Goal: Task Accomplishment & Management: Use online tool/utility

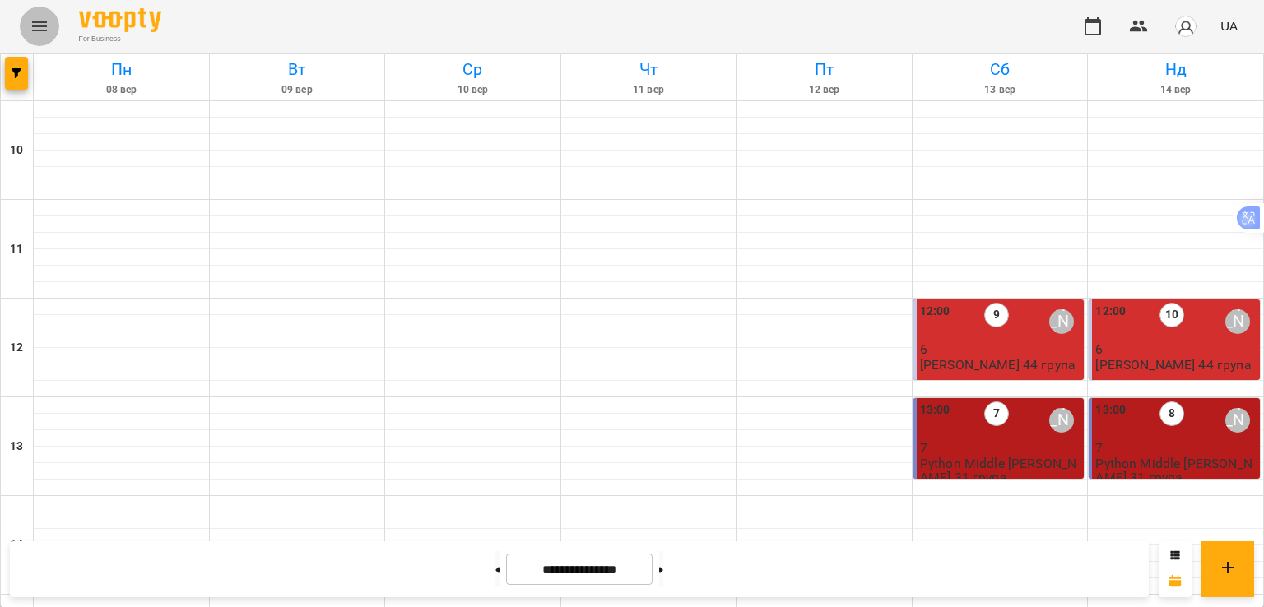
click at [30, 16] on button "Menu" at bounding box center [40, 27] width 40 height 40
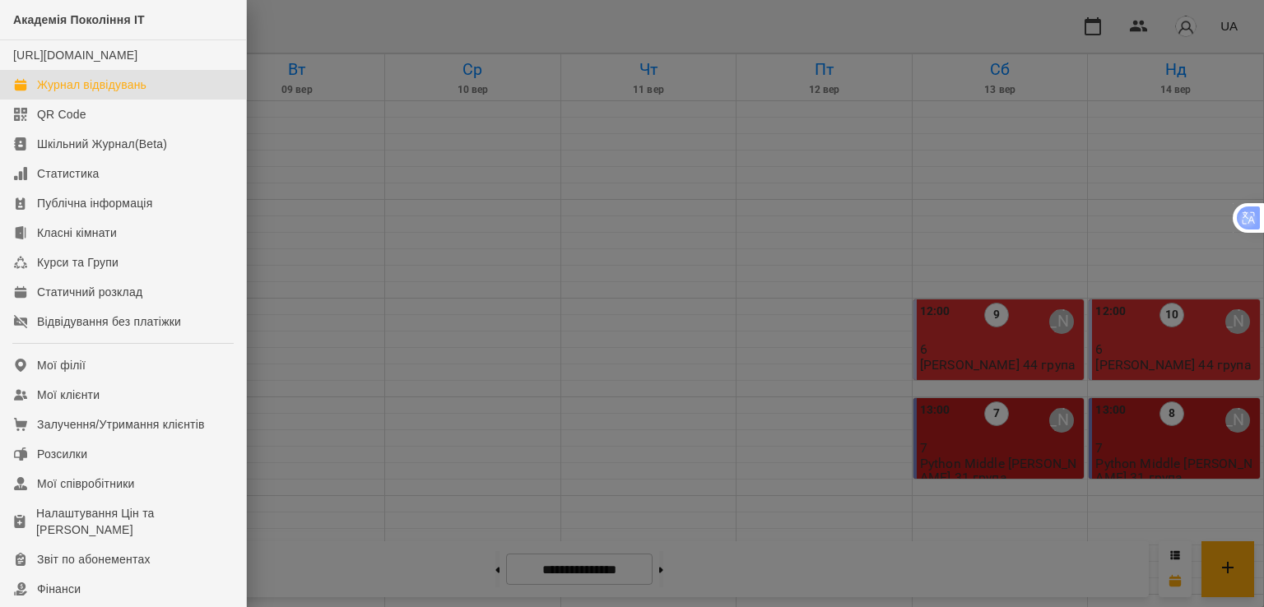
click at [360, 152] on div at bounding box center [632, 303] width 1264 height 607
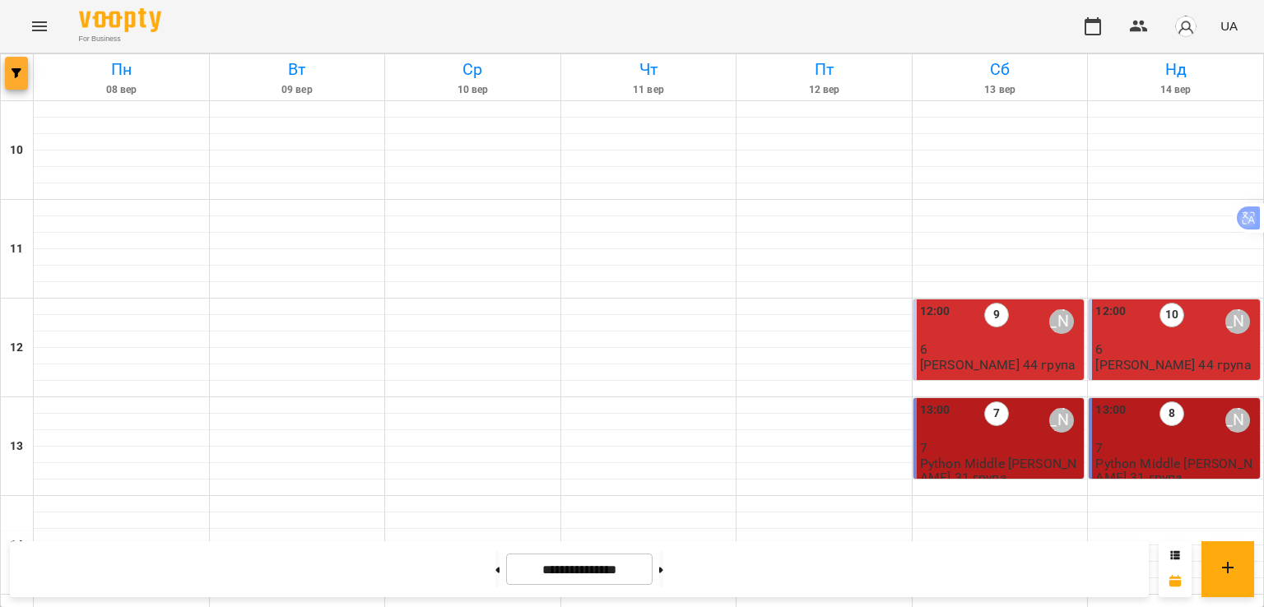
click at [24, 80] on button "button" at bounding box center [16, 73] width 23 height 33
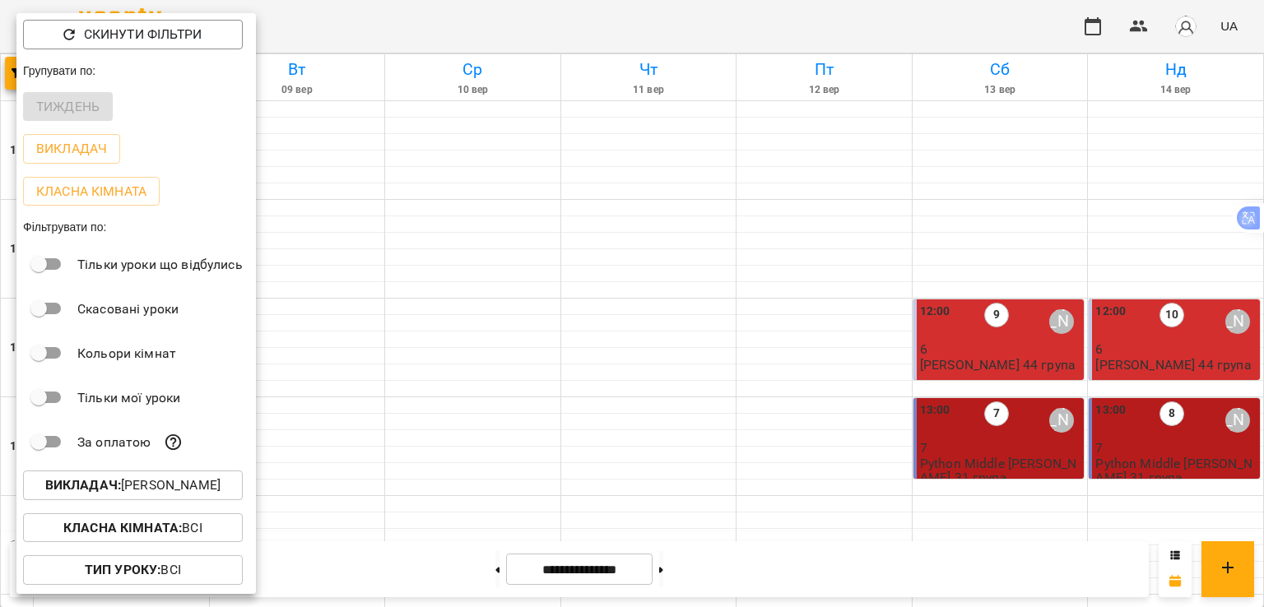
click at [221, 491] on p "Викладач : [PERSON_NAME]" at bounding box center [132, 486] width 175 height 20
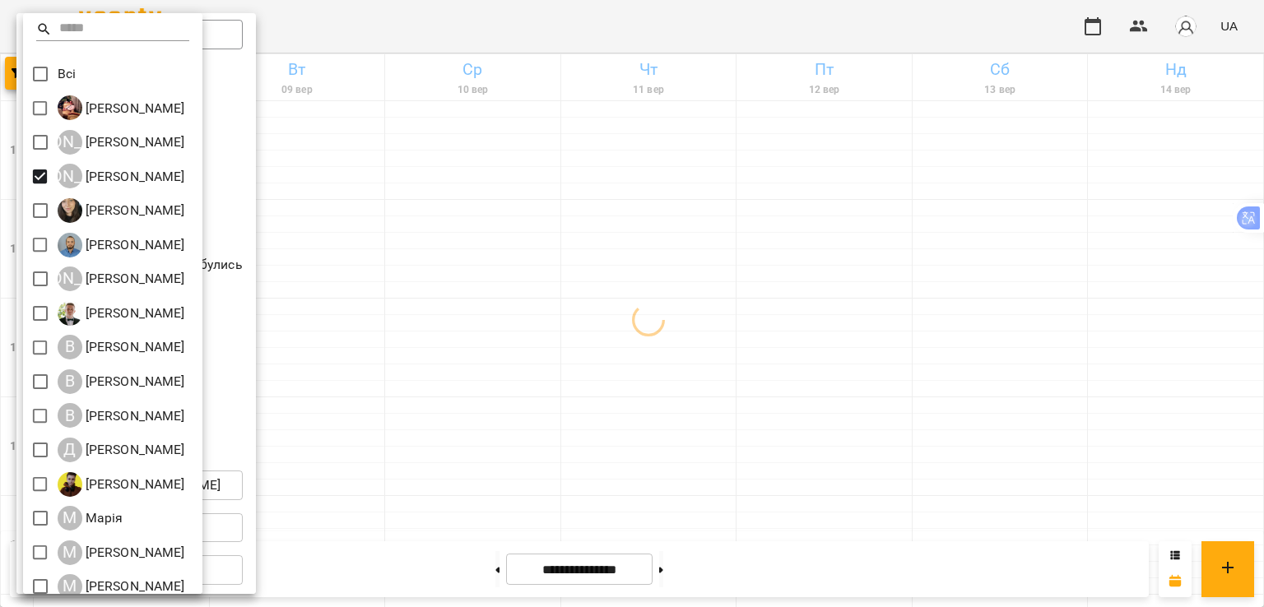
click at [454, 389] on div at bounding box center [632, 303] width 1264 height 607
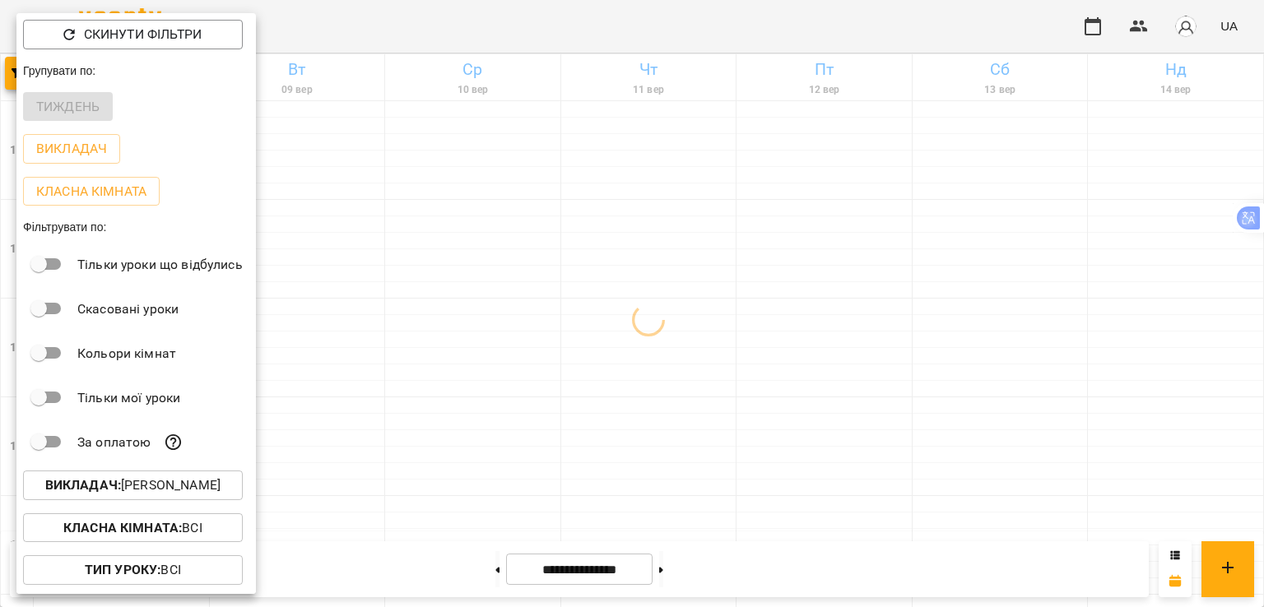
click at [454, 389] on div at bounding box center [632, 303] width 1264 height 607
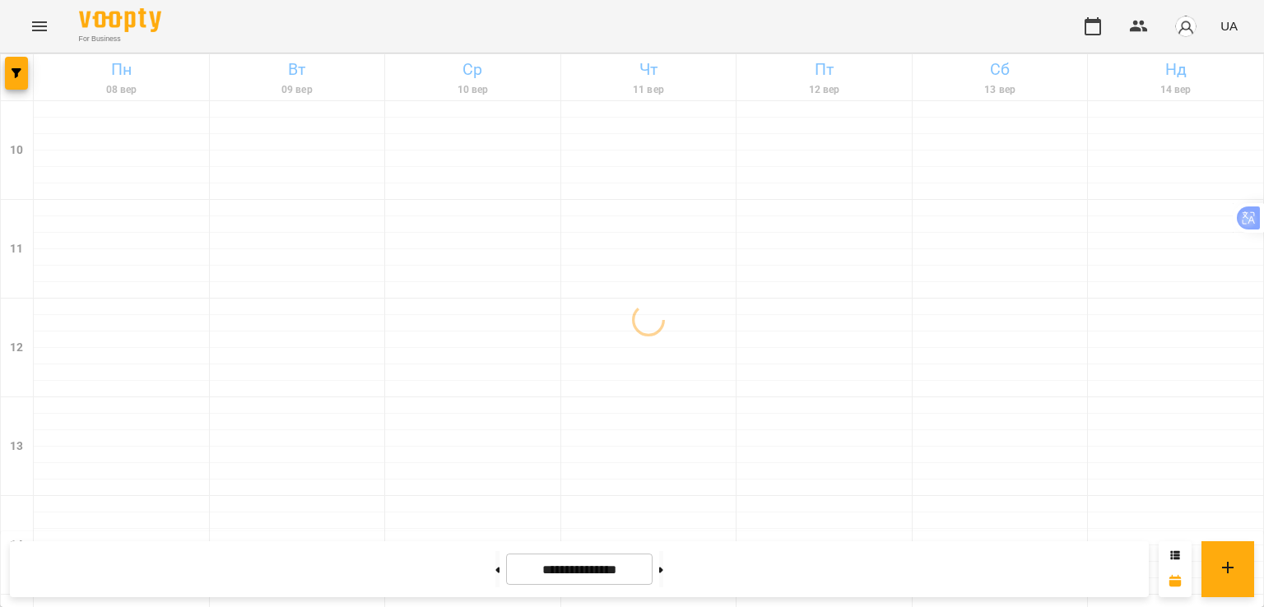
scroll to position [741, 0]
click at [23, 77] on span "button" at bounding box center [16, 73] width 23 height 10
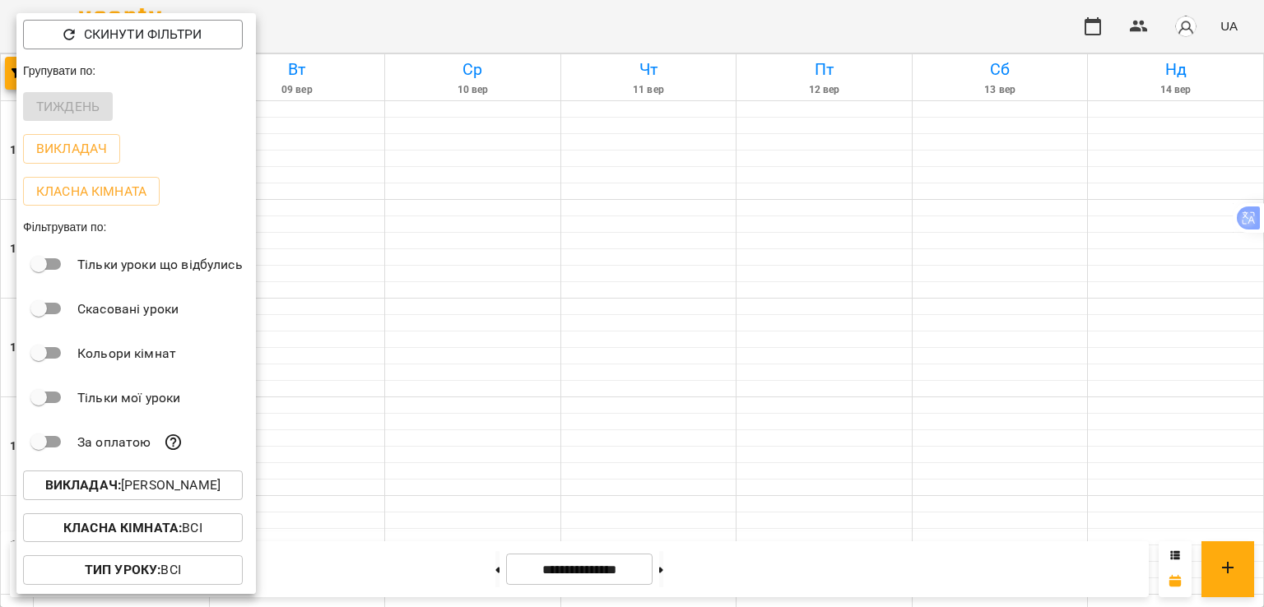
click at [133, 496] on p "Викладач : [PERSON_NAME]" at bounding box center [132, 486] width 175 height 20
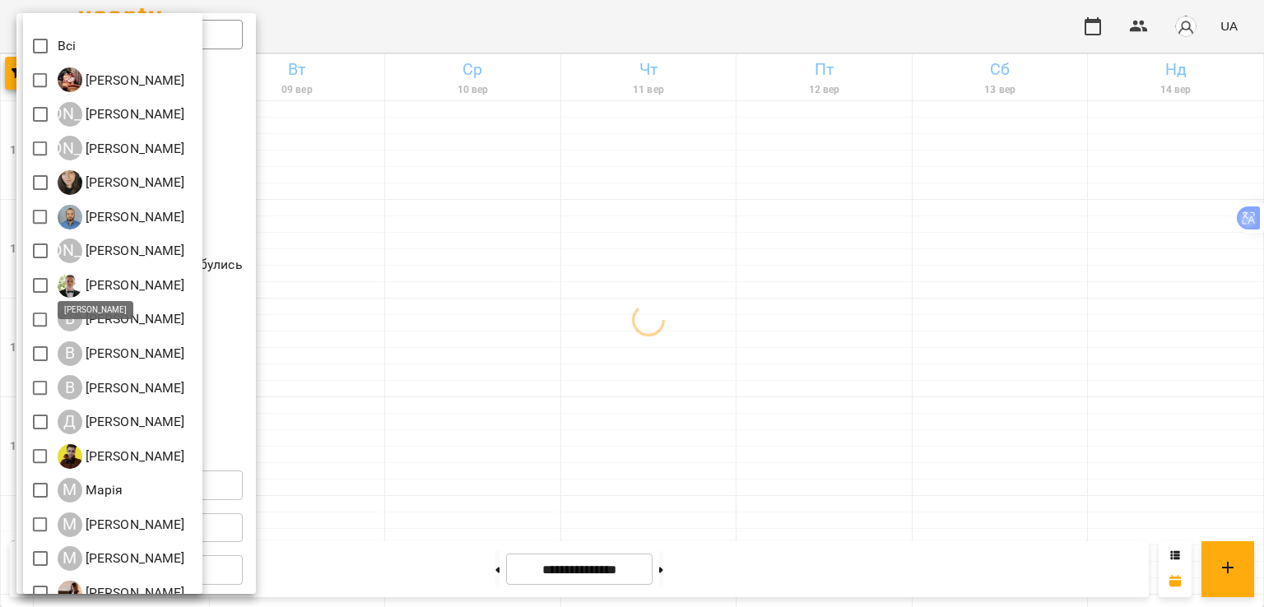
scroll to position [0, 0]
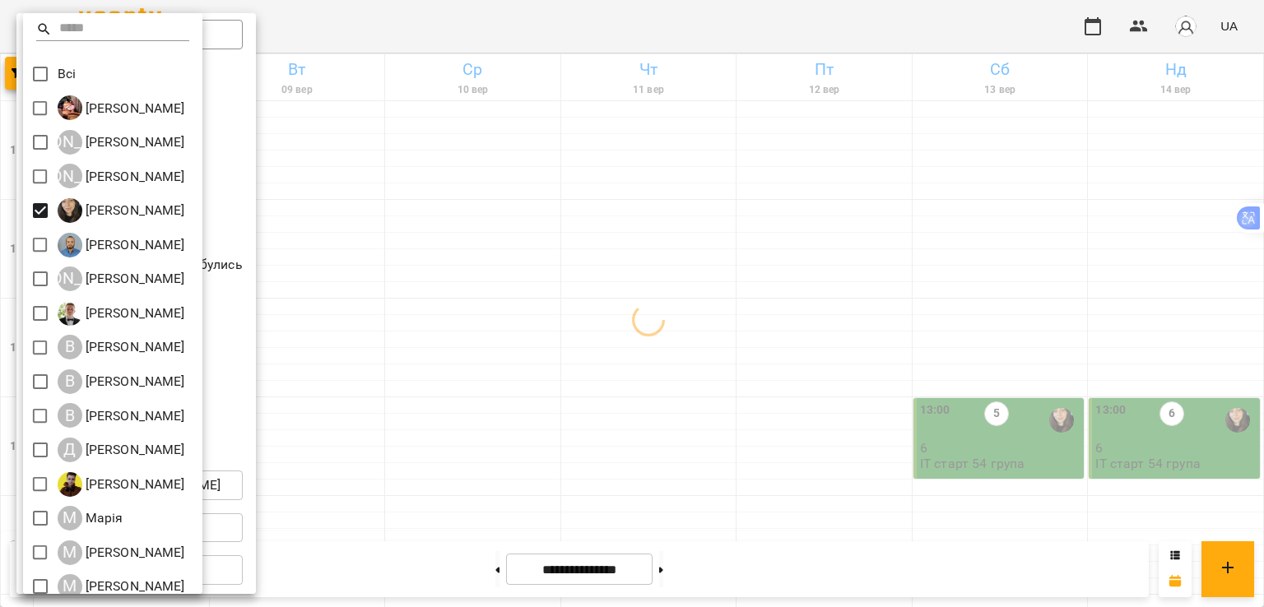
click at [514, 476] on div at bounding box center [632, 303] width 1264 height 607
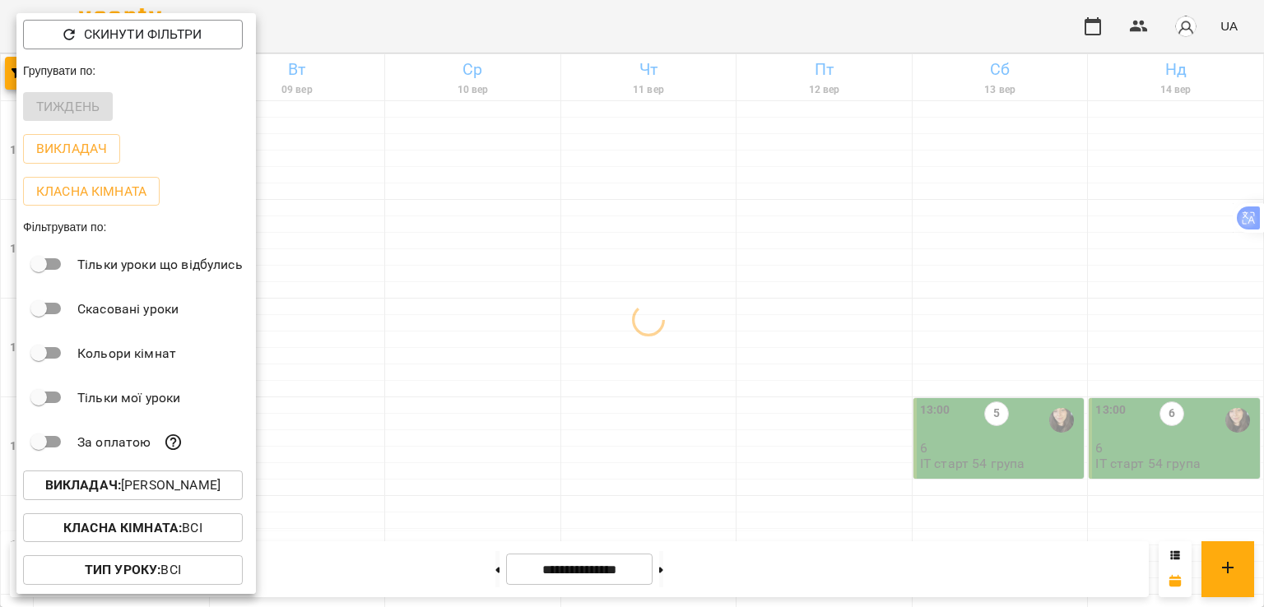
click at [680, 567] on div at bounding box center [632, 303] width 1264 height 607
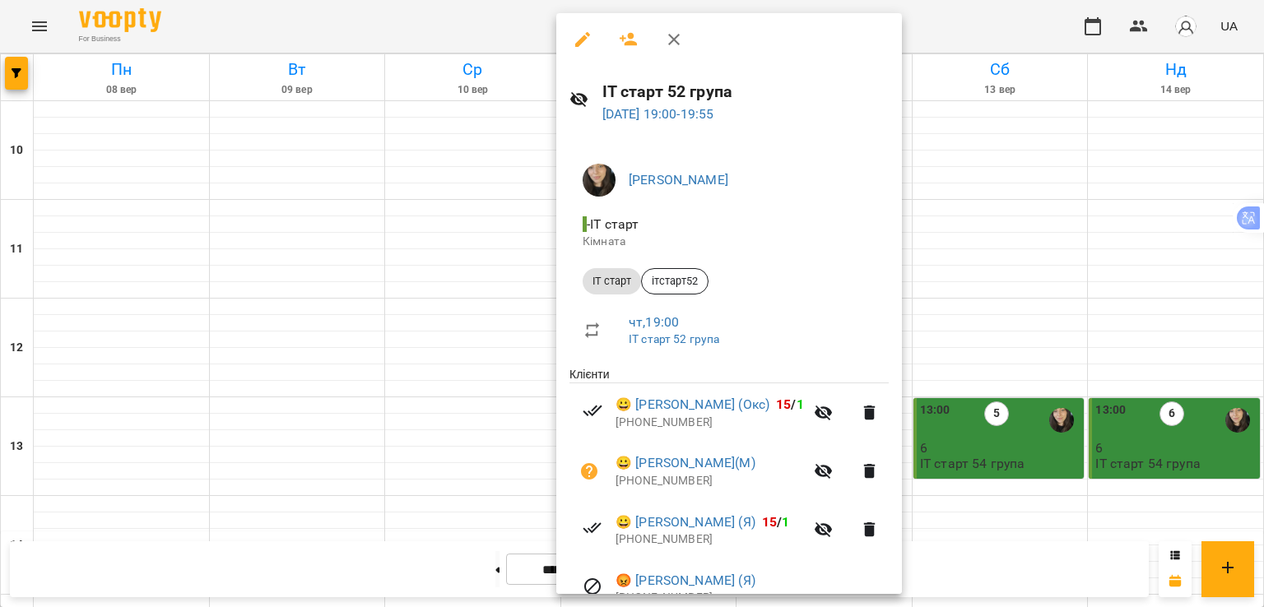
scroll to position [82, 0]
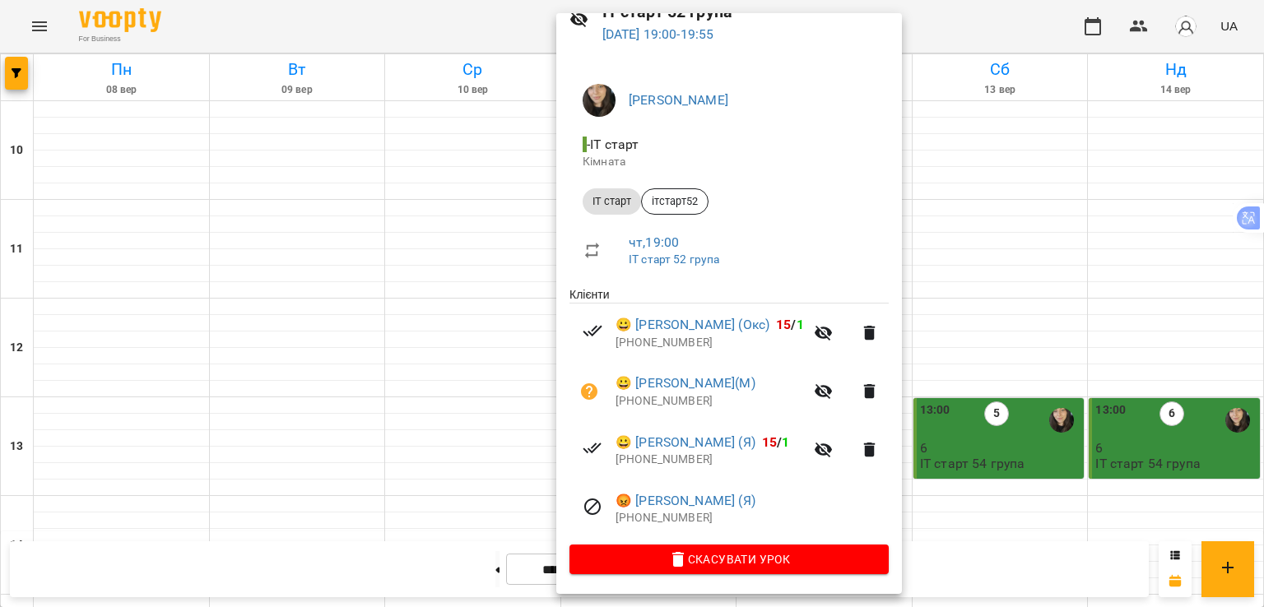
click at [19, 83] on div at bounding box center [632, 303] width 1264 height 607
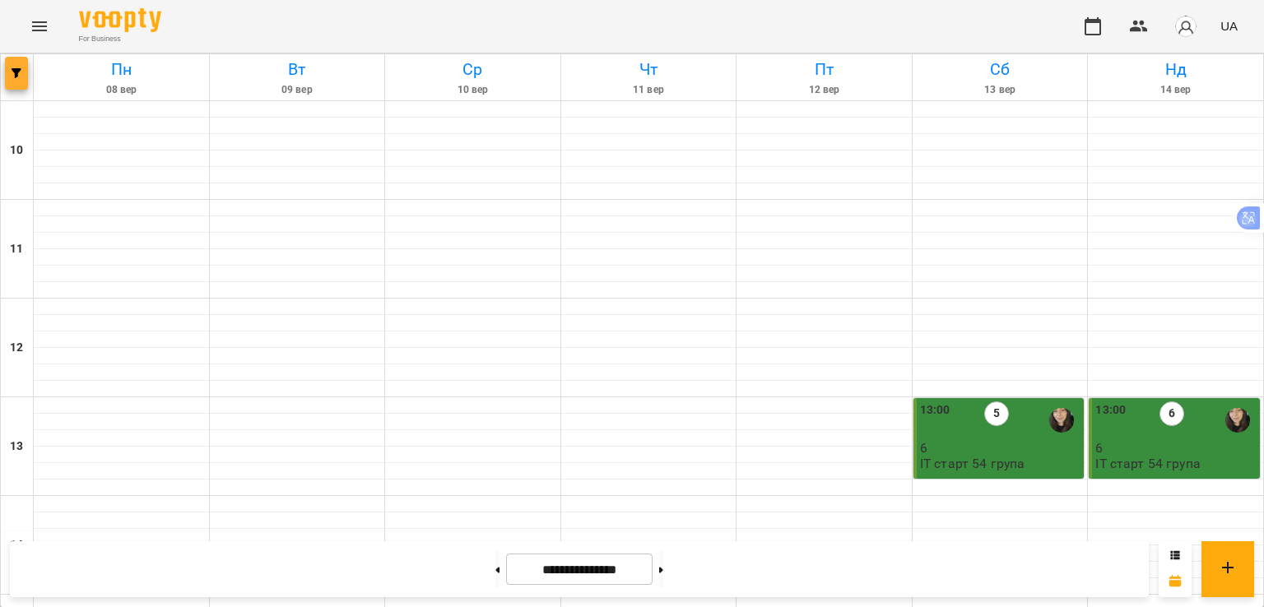
click at [13, 73] on icon "button" at bounding box center [17, 73] width 10 height 10
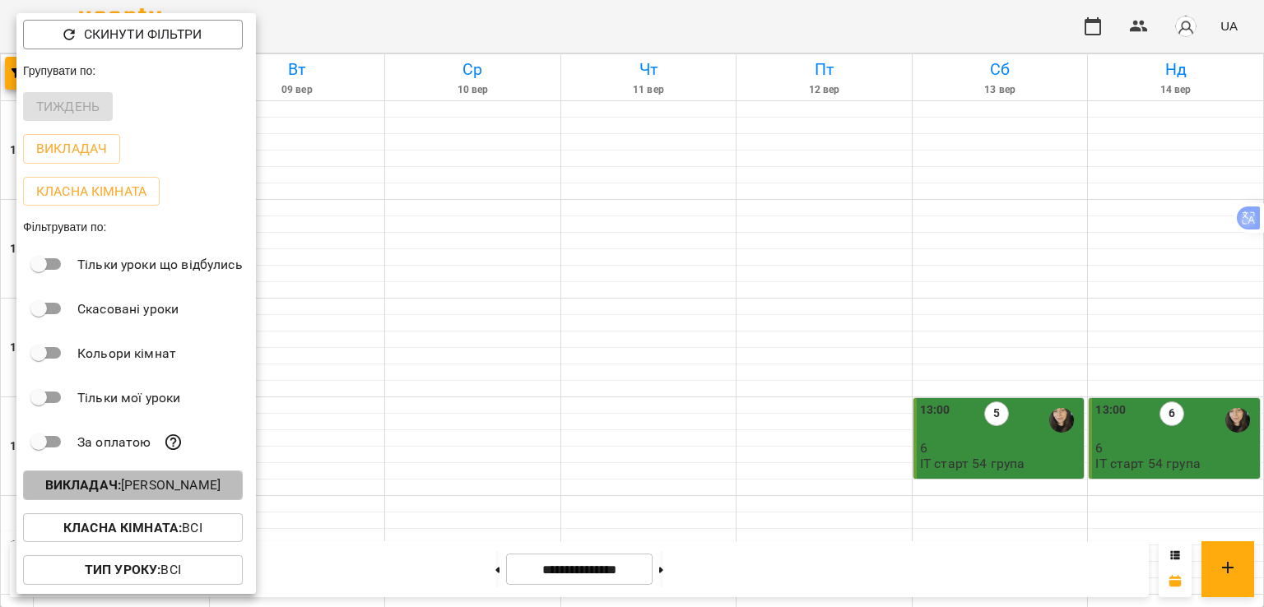
click at [145, 494] on p "Викладач : [PERSON_NAME]" at bounding box center [132, 486] width 175 height 20
